Goal: Task Accomplishment & Management: Manage account settings

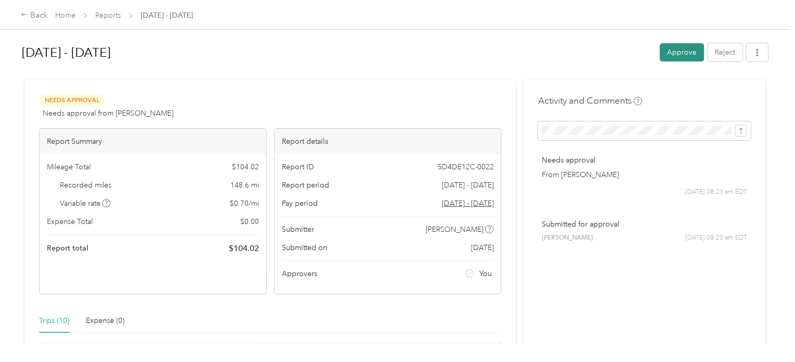
click at [675, 52] on button "Approve" at bounding box center [681, 52] width 44 height 18
click at [683, 54] on button "Approve" at bounding box center [681, 52] width 44 height 18
